Goal: Find specific page/section: Find specific page/section

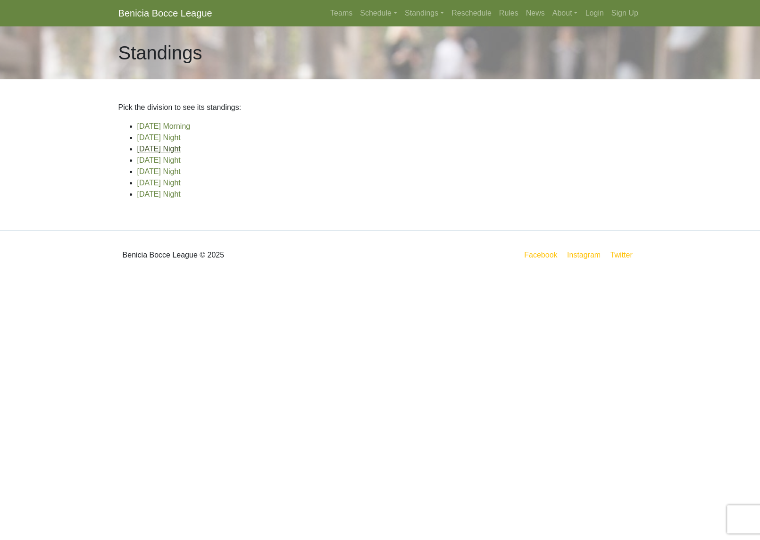
click at [152, 153] on link "[DATE] Night" at bounding box center [158, 149] width 43 height 8
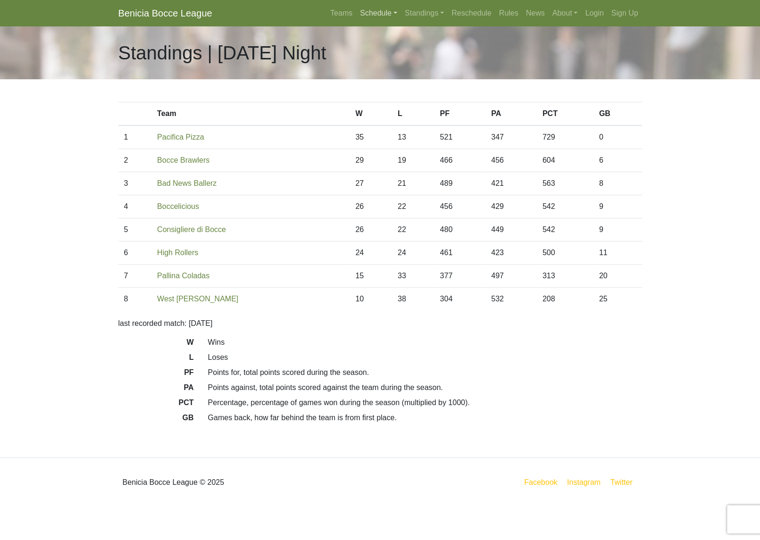
click at [356, 17] on link "Schedule" at bounding box center [378, 13] width 45 height 19
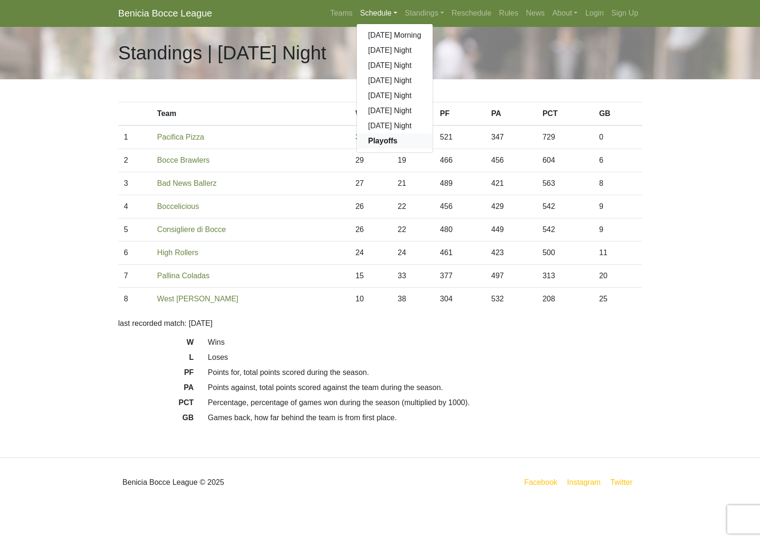
click at [368, 145] on strong "Playoffs" at bounding box center [382, 141] width 29 height 8
